Goal: Check status: Check status

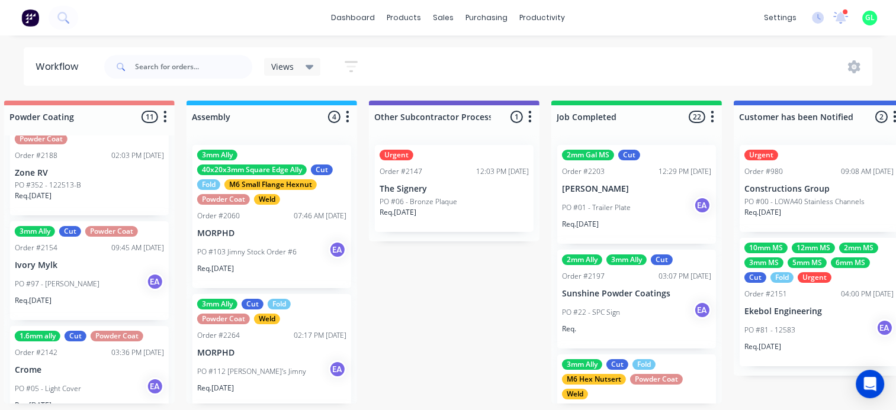
scroll to position [178, 0]
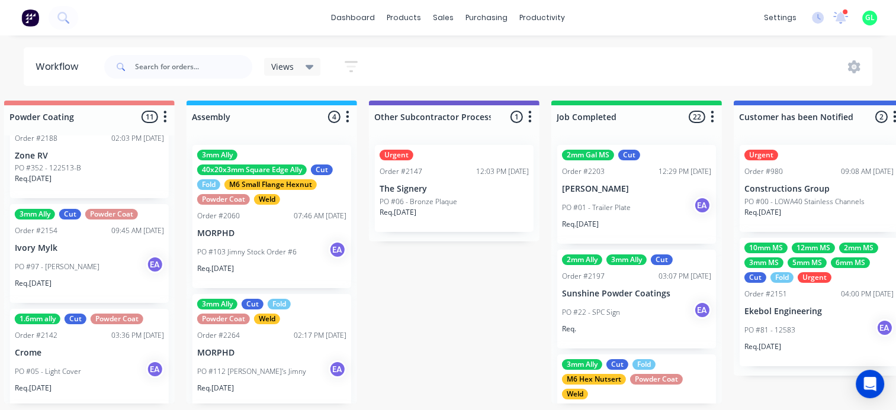
click at [93, 263] on div "PO #97 - Charity [PERSON_NAME]" at bounding box center [89, 267] width 149 height 22
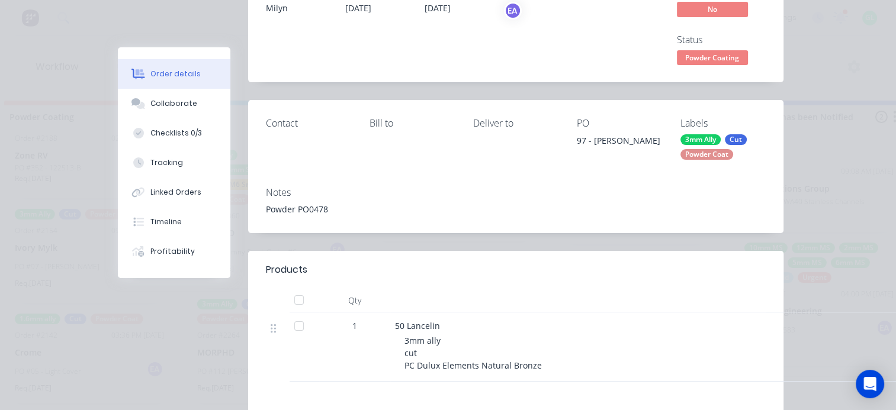
scroll to position [0, 0]
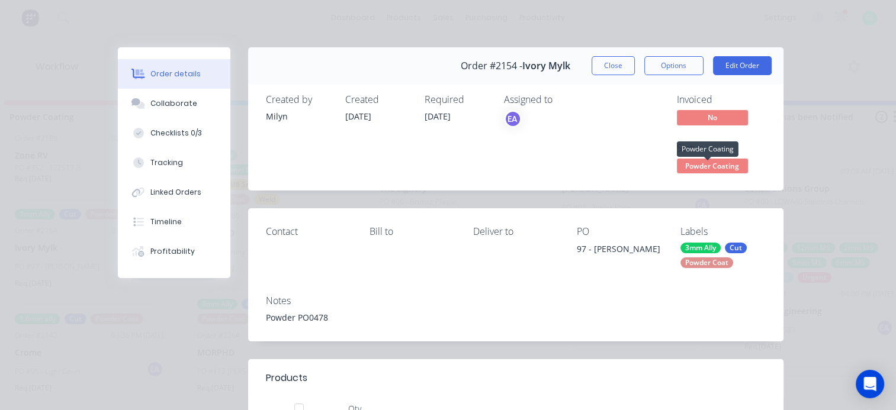
click at [709, 169] on span "Powder Coating" at bounding box center [712, 166] width 71 height 15
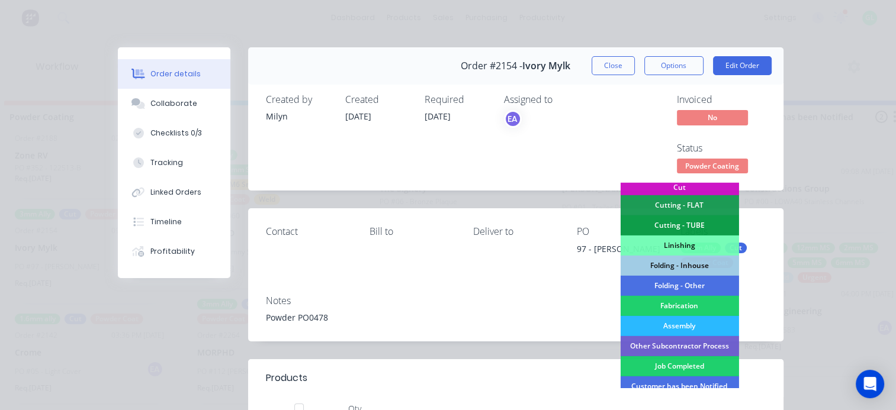
scroll to position [355, 0]
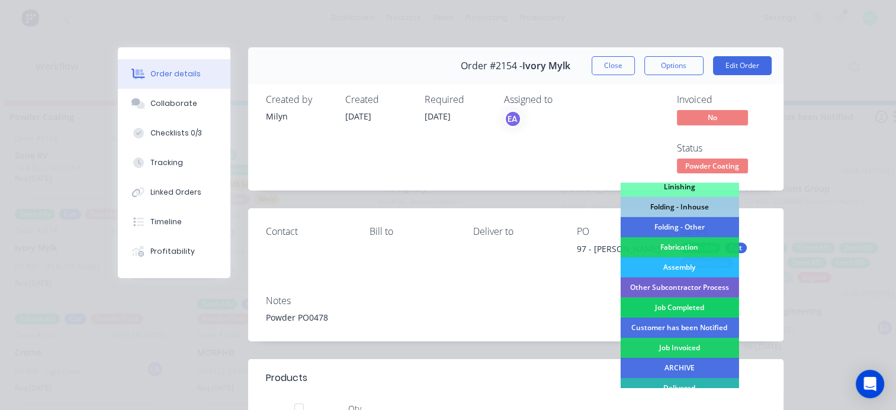
click at [665, 308] on div "Job Completed" at bounding box center [679, 308] width 118 height 20
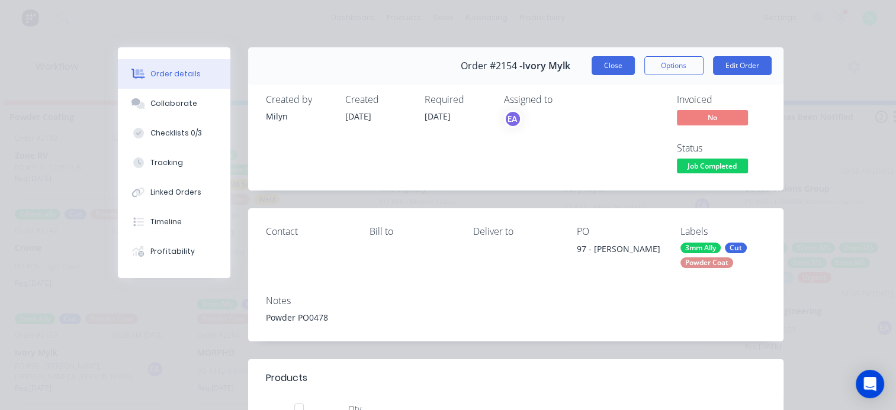
click at [606, 71] on button "Close" at bounding box center [612, 65] width 43 height 19
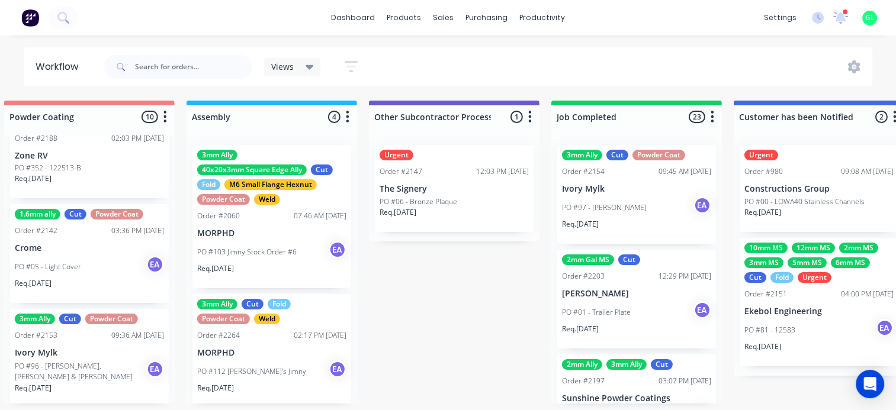
click at [81, 373] on p "PO #96 - [PERSON_NAME], [PERSON_NAME] & [PERSON_NAME]" at bounding box center [80, 371] width 131 height 21
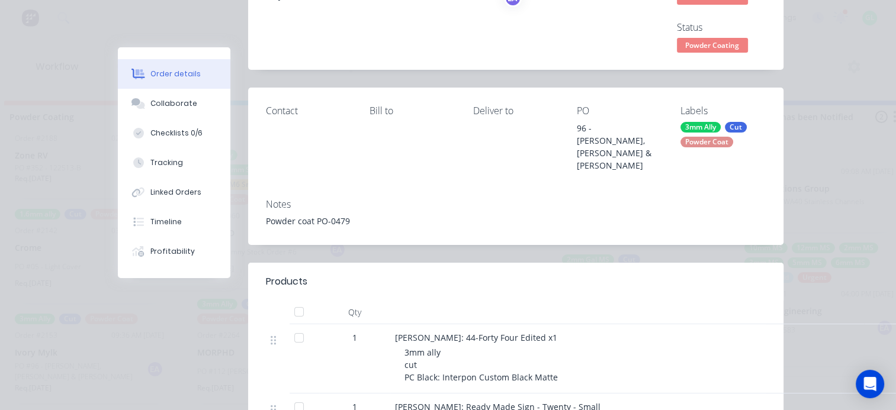
scroll to position [0, 0]
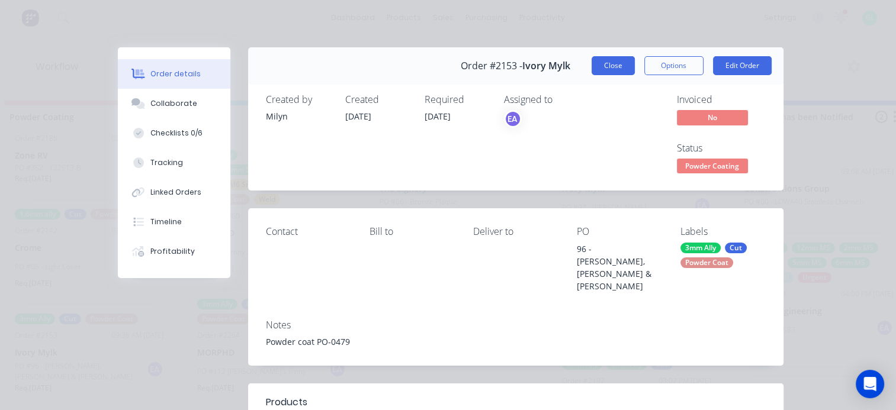
click at [606, 71] on button "Close" at bounding box center [612, 65] width 43 height 19
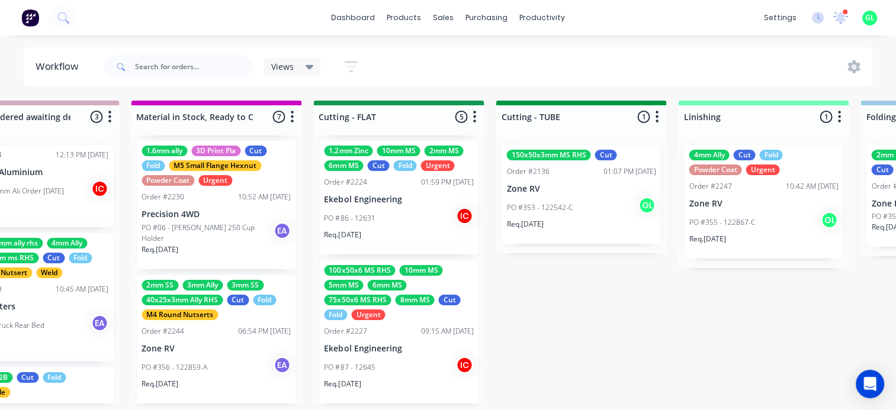
scroll to position [2, 1898]
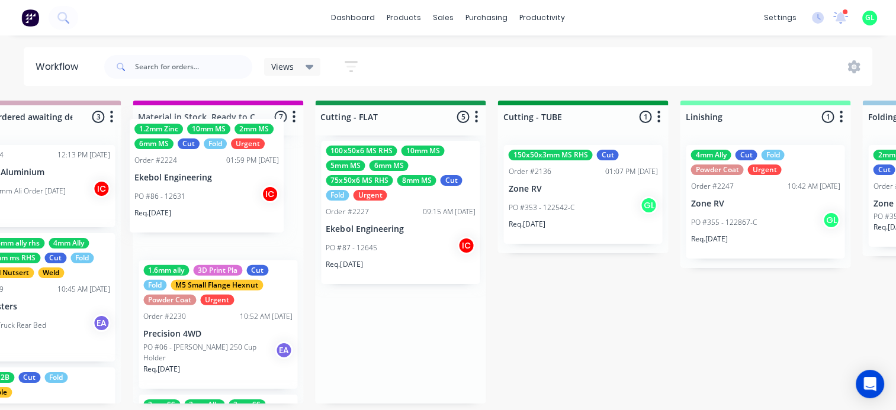
click at [161, 197] on div "Submitted 11 Status colour #273444 hex #273444 Save Cancel Summaries Total orde…" at bounding box center [453, 252] width 4721 height 303
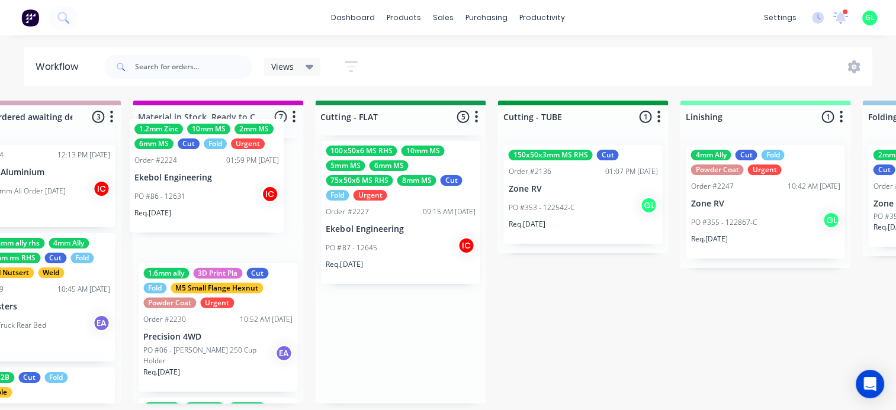
scroll to position [2, 1897]
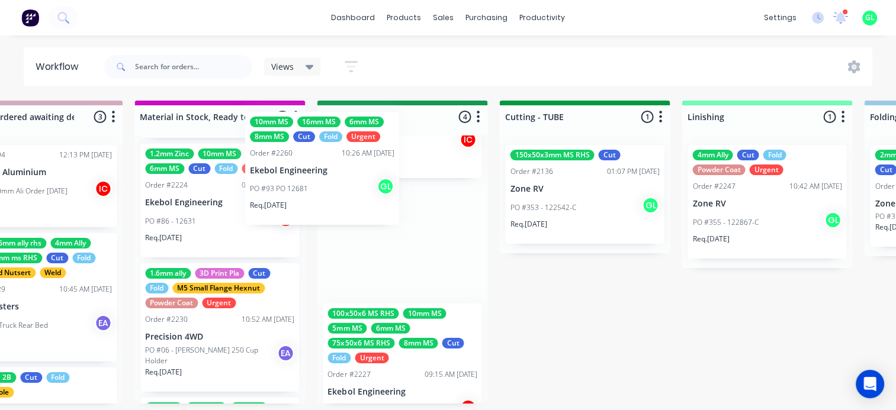
drag, startPoint x: 173, startPoint y: 195, endPoint x: 166, endPoint y: 194, distance: 7.2
click at [166, 194] on div "Submitted 11 Status colour #273444 hex #273444 Save Cancel Summaries Total orde…" at bounding box center [455, 252] width 4721 height 303
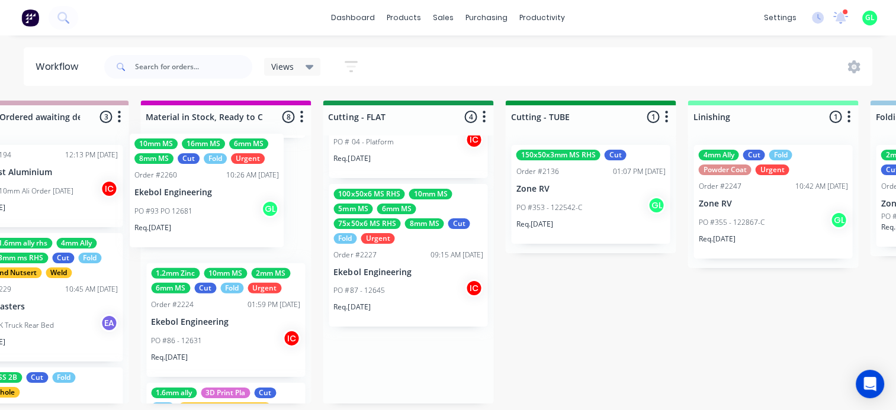
drag, startPoint x: 362, startPoint y: 233, endPoint x: 211, endPoint y: 189, distance: 157.7
click at [194, 185] on div "Submitted 11 Status colour #273444 hex #273444 Save Cancel Summaries Total orde…" at bounding box center [461, 252] width 4721 height 303
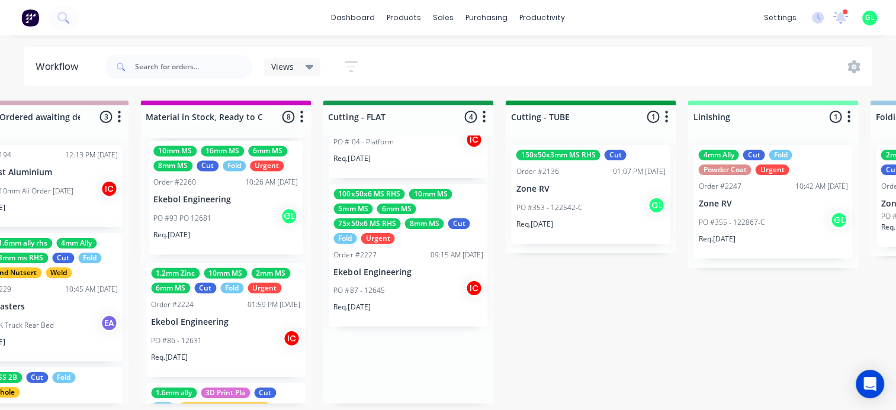
scroll to position [526, 0]
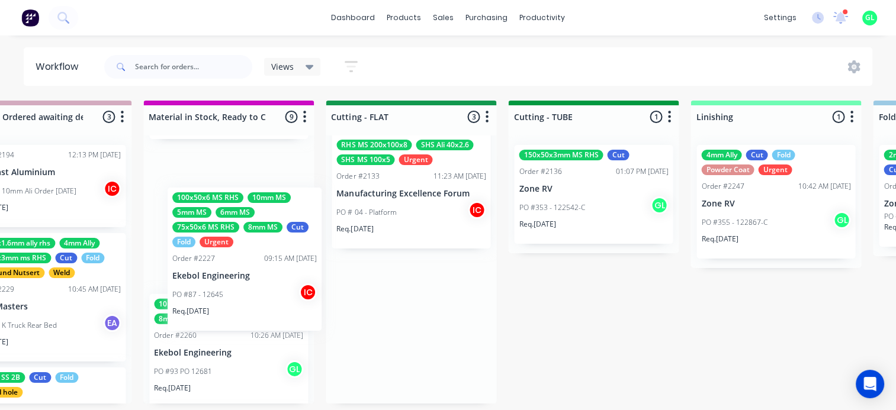
drag, startPoint x: 206, startPoint y: 180, endPoint x: 189, endPoint y: 175, distance: 17.2
click at [189, 175] on div "Submitted 11 Status colour #273444 hex #273444 Save Cancel Summaries Total orde…" at bounding box center [463, 252] width 4721 height 303
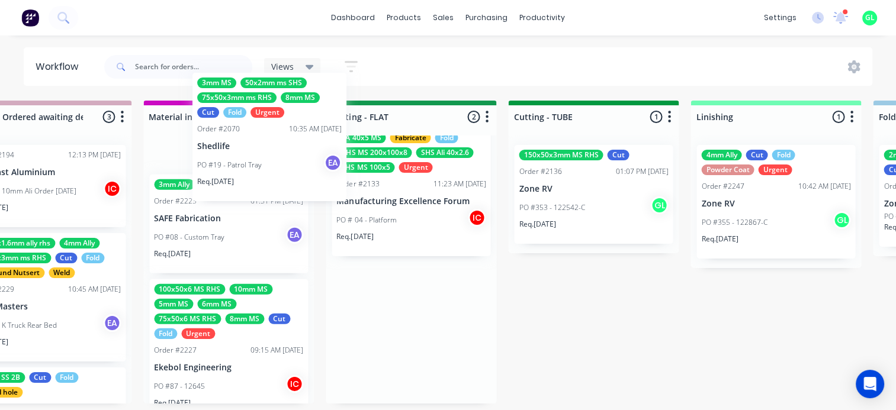
scroll to position [40, 0]
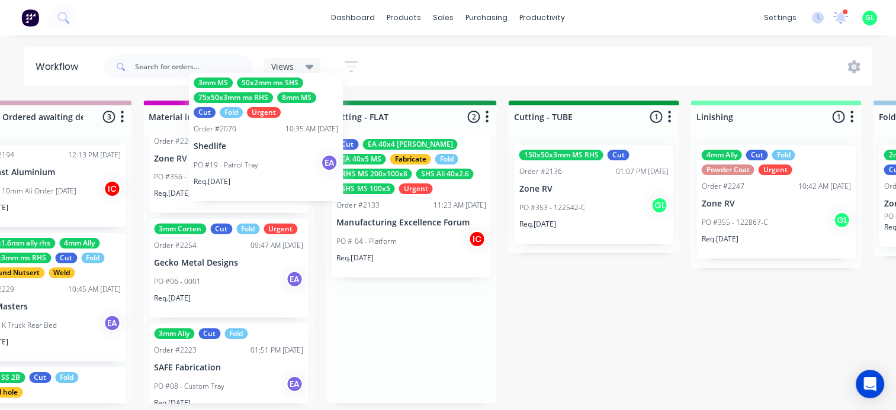
click at [220, 192] on div "Submitted 11 Status colour #273444 hex #273444 Save Cancel Summaries Total orde…" at bounding box center [463, 252] width 4721 height 303
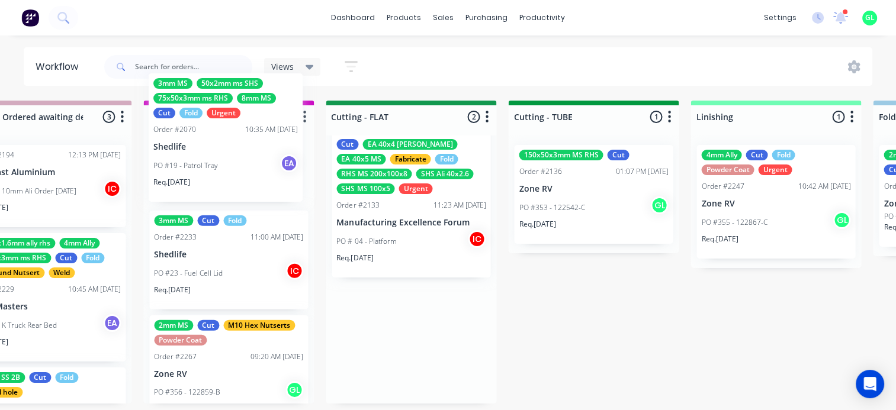
scroll to position [0, 0]
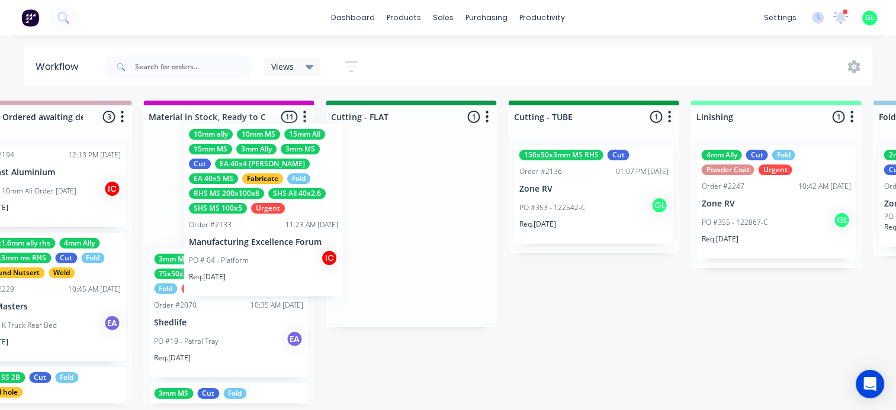
drag, startPoint x: 356, startPoint y: 215, endPoint x: 197, endPoint y: 195, distance: 161.1
click at [197, 195] on div "Submitted 11 Status colour #273444 hex #273444 Save Cancel Summaries Total orde…" at bounding box center [463, 252] width 4721 height 303
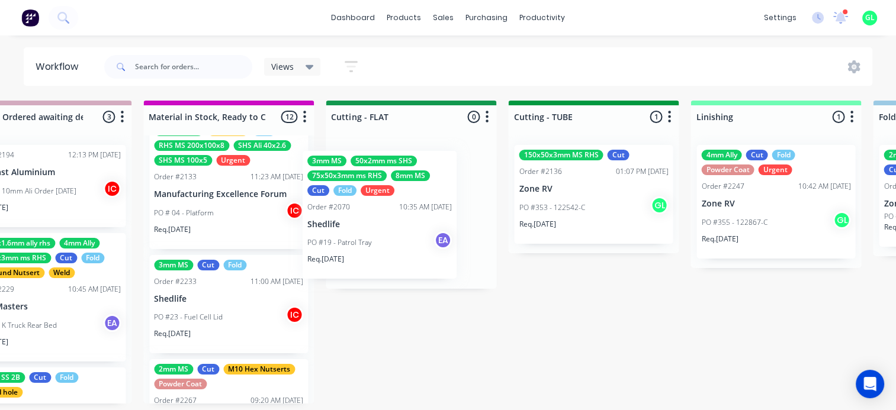
drag, startPoint x: 336, startPoint y: 284, endPoint x: 367, endPoint y: 213, distance: 78.2
click at [392, 202] on div "Submitted 11 Status colour #273444 hex #273444 Save Cancel Summaries Total orde…" at bounding box center [463, 252] width 4721 height 303
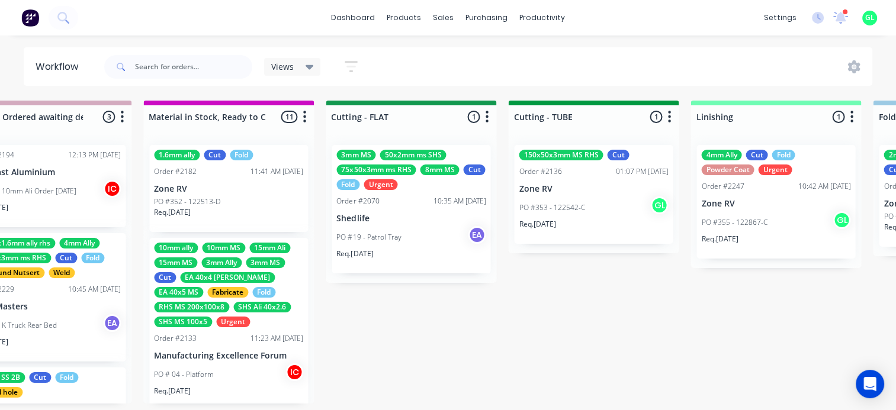
scroll to position [118, 0]
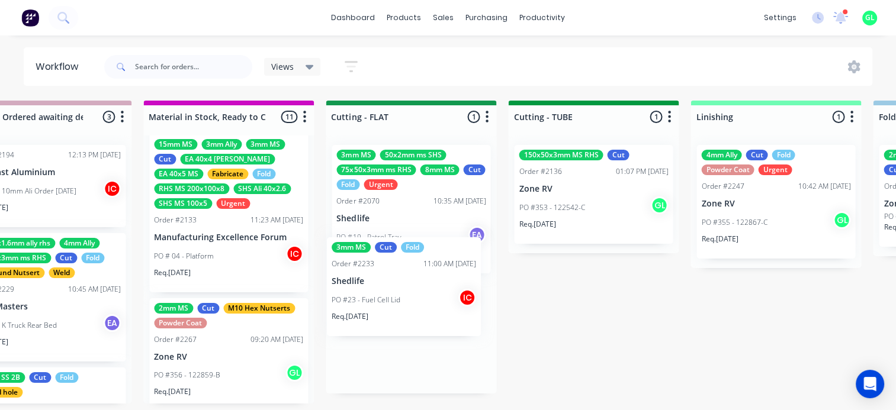
drag, startPoint x: 355, startPoint y: 289, endPoint x: 413, endPoint y: 282, distance: 57.9
click at [413, 282] on div "Submitted 11 Status colour #273444 hex #273444 Save Cancel Summaries Total orde…" at bounding box center [463, 252] width 4721 height 303
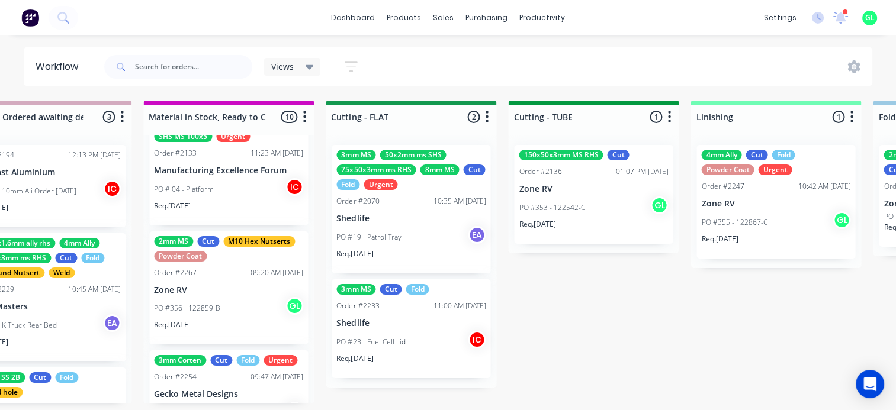
scroll to position [237, 0]
